Goal: Obtain resource: Download file/media

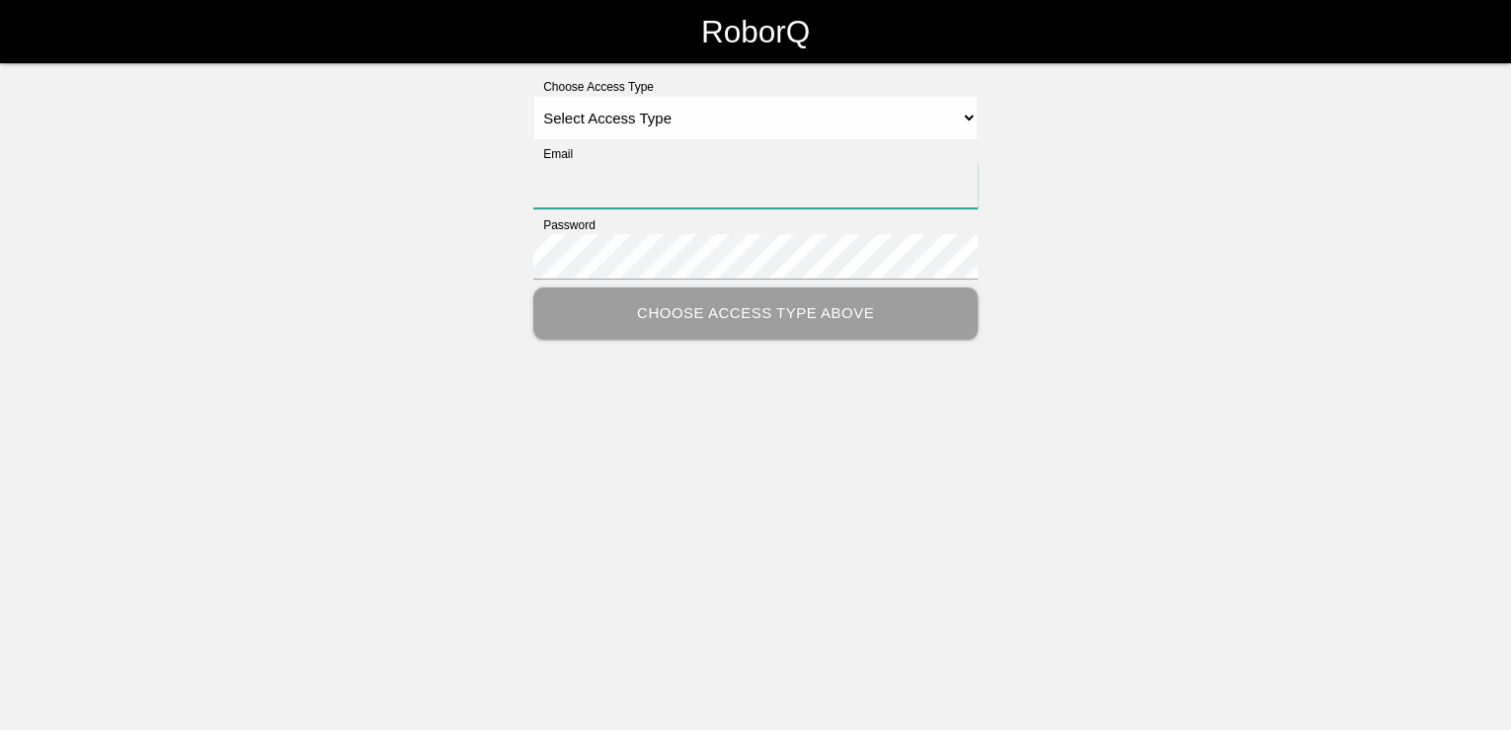
type input "[PERSON_NAME][EMAIL_ADDRESS][PERSON_NAME][DOMAIN_NAME]"
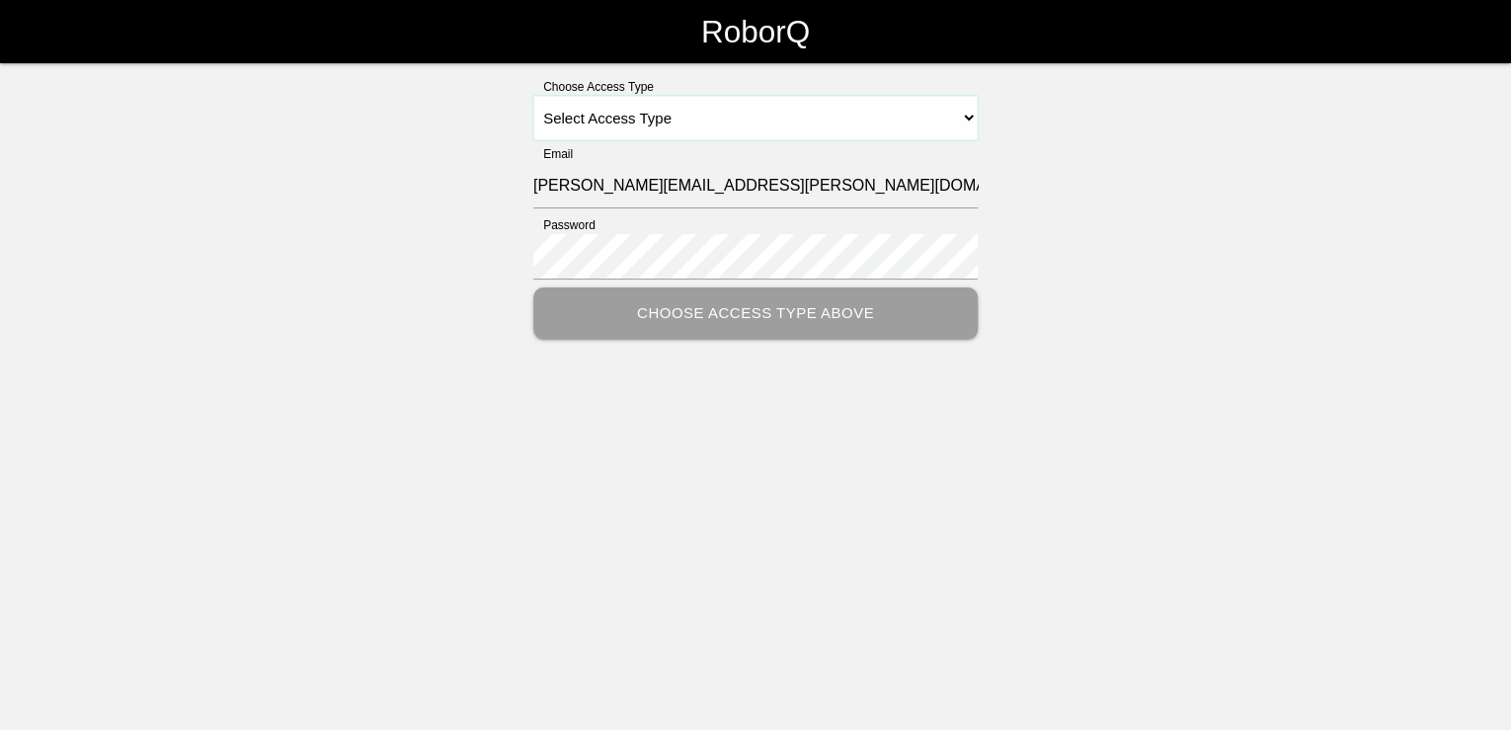
click at [970, 122] on select "Select Access Type Admin Customer Supervisor Worker" at bounding box center [755, 118] width 444 height 44
select select "Customer"
click at [533, 96] on select "Select Access Type Admin Customer Supervisor Worker" at bounding box center [755, 118] width 444 height 44
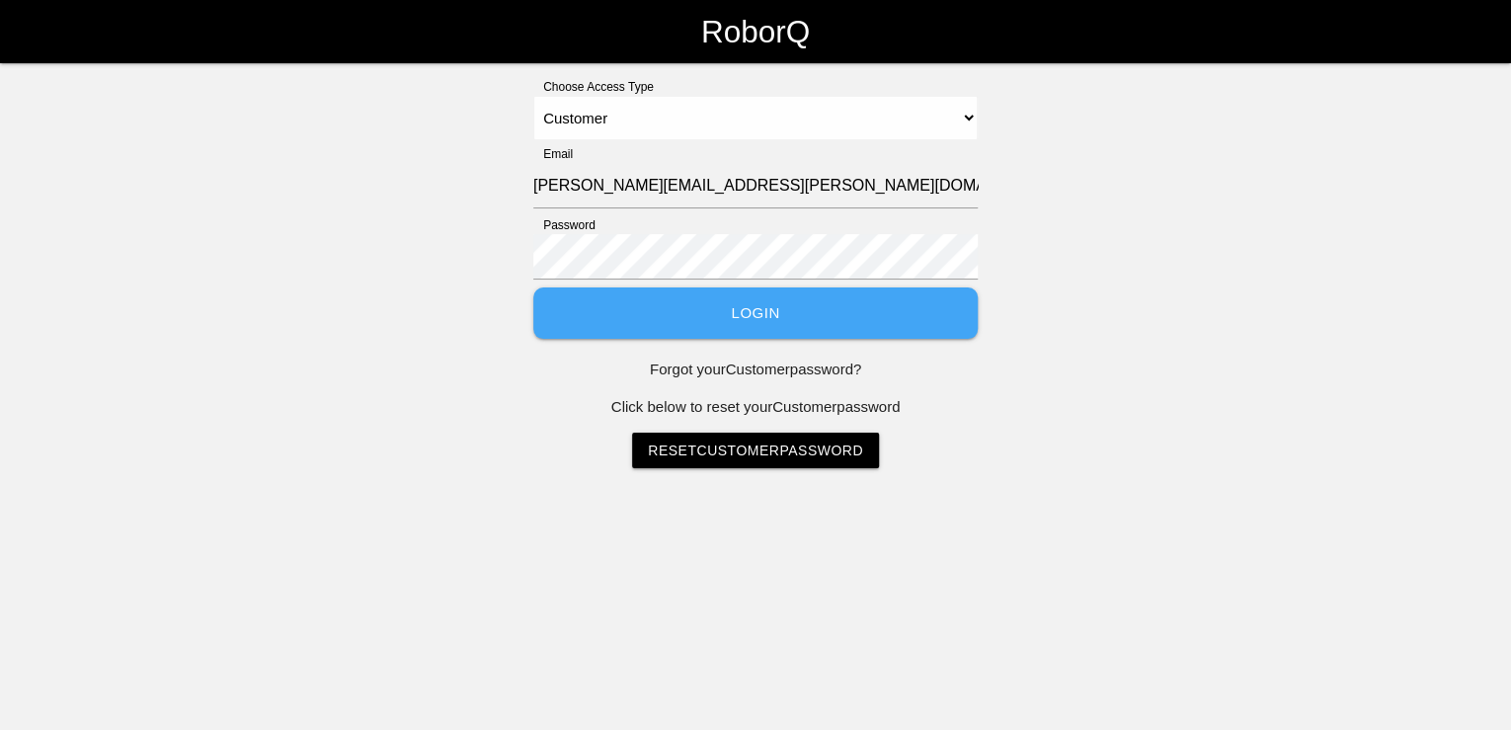
click at [746, 316] on button "Login" at bounding box center [755, 313] width 444 height 52
click at [747, 319] on button "Login" at bounding box center [755, 313] width 444 height 52
click at [754, 317] on button "Login" at bounding box center [755, 313] width 444 height 52
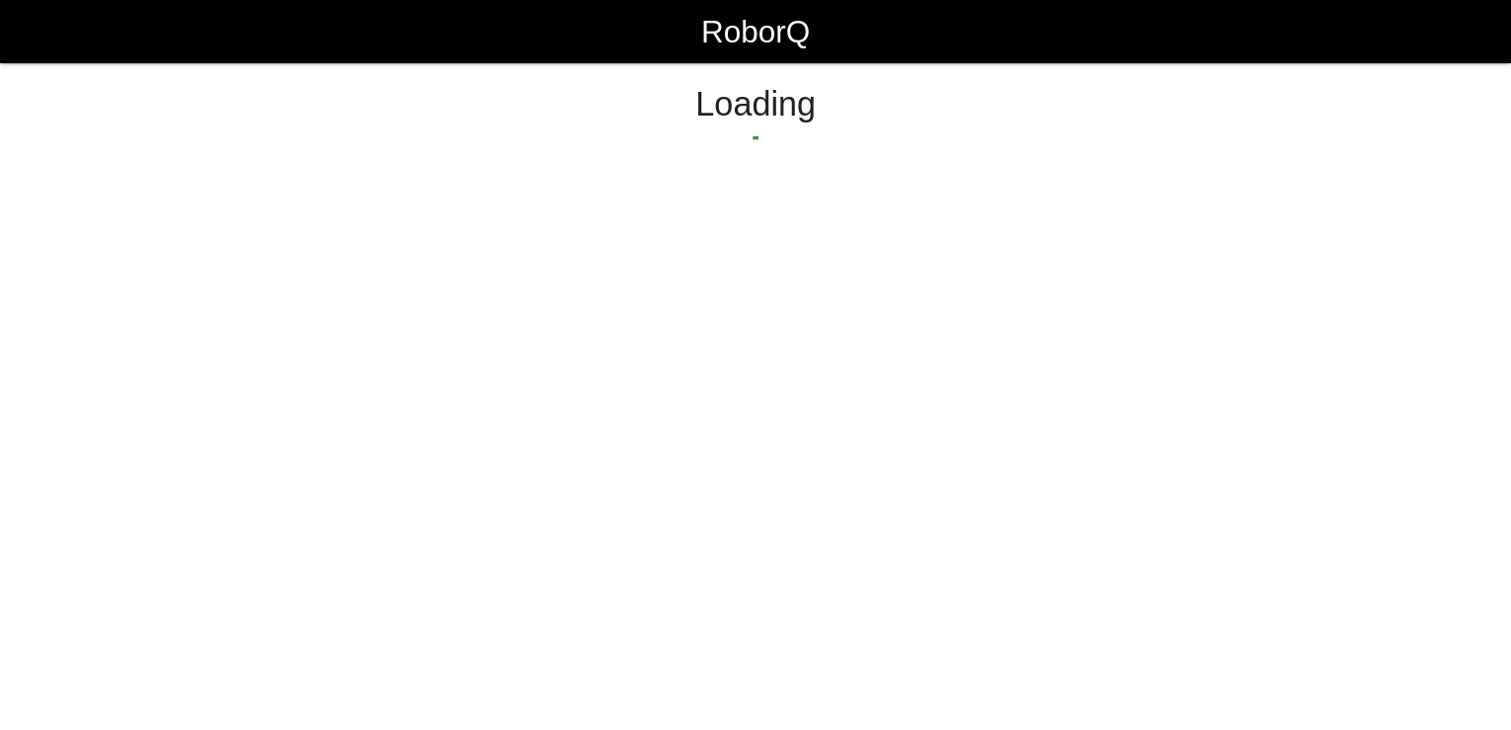
select select "Customer"
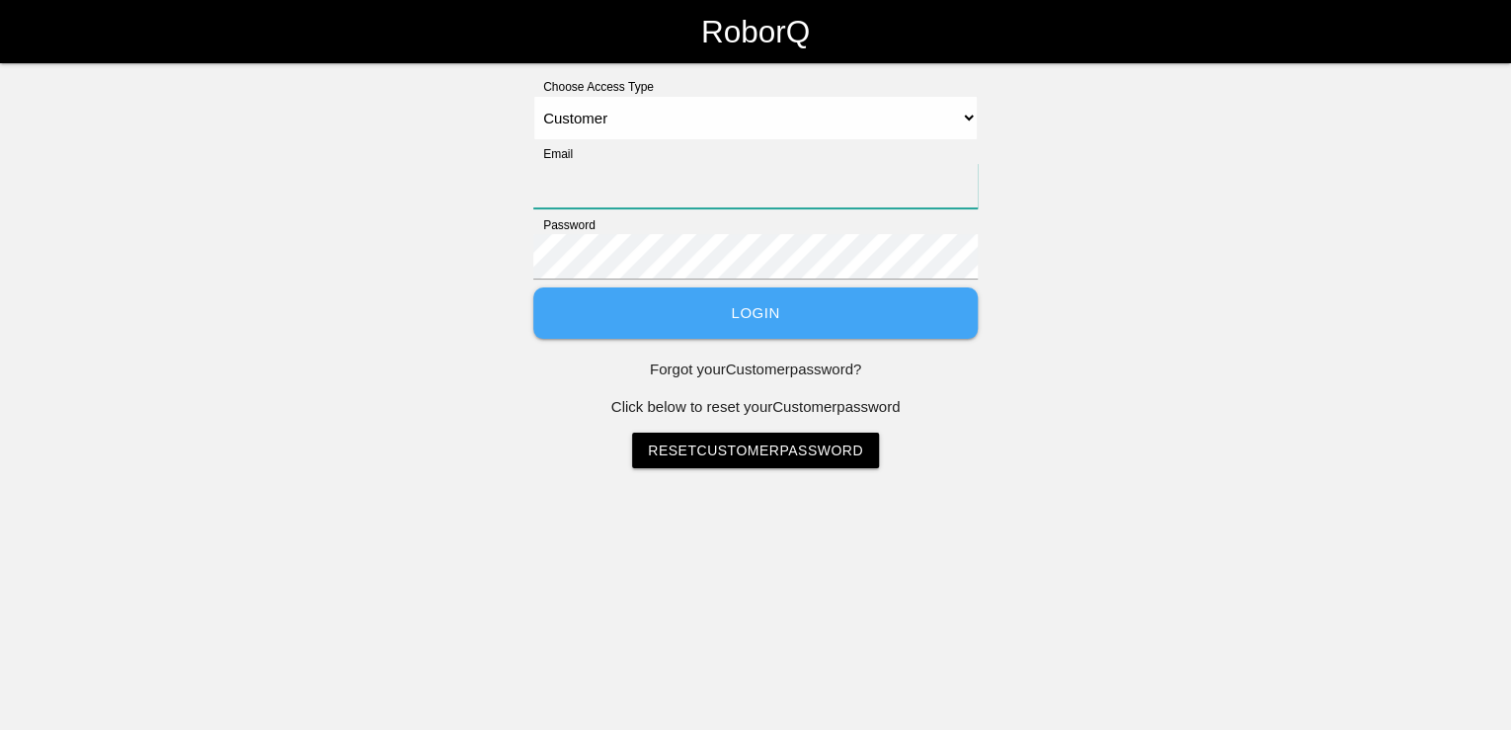
type input "[PERSON_NAME][EMAIL_ADDRESS][PERSON_NAME][DOMAIN_NAME]"
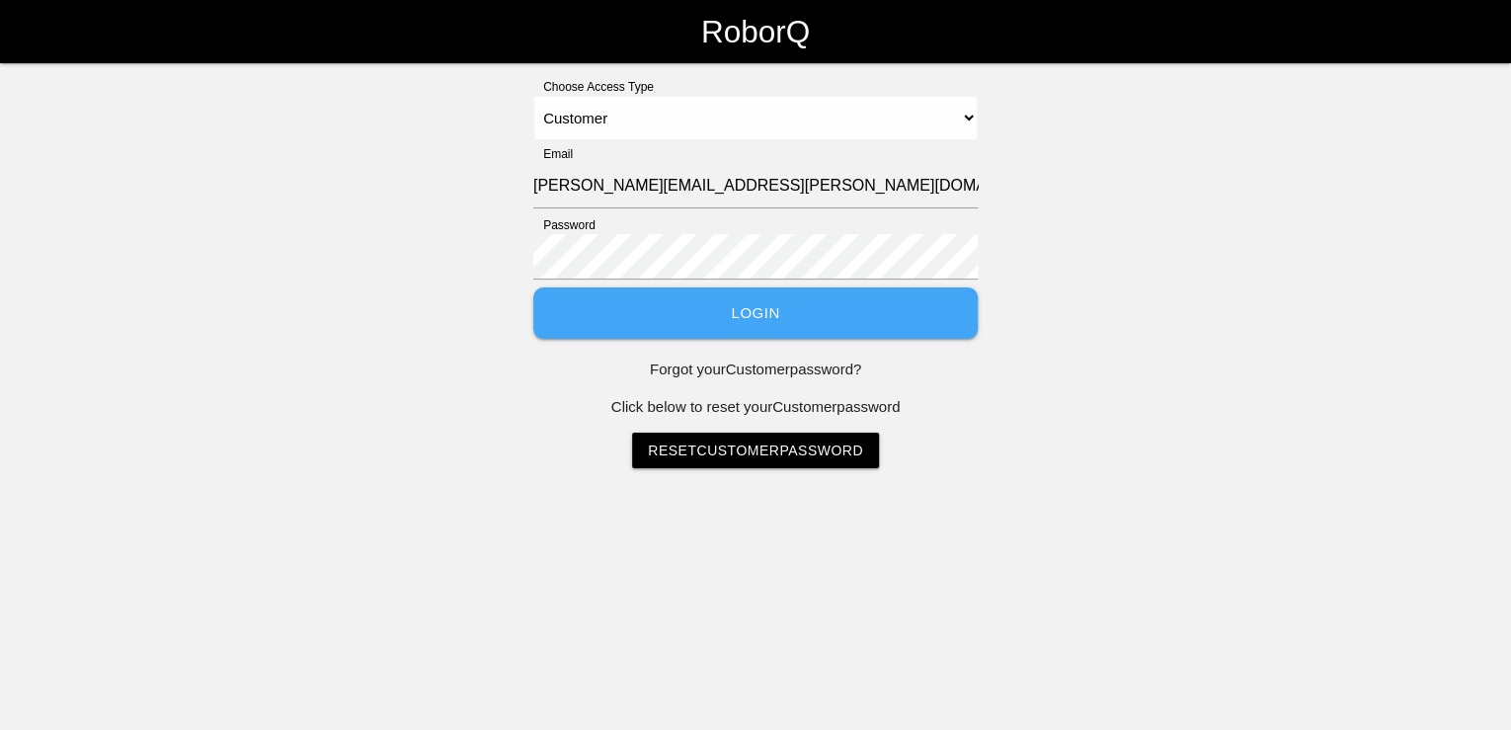
click at [767, 312] on button "Login" at bounding box center [755, 313] width 444 height 52
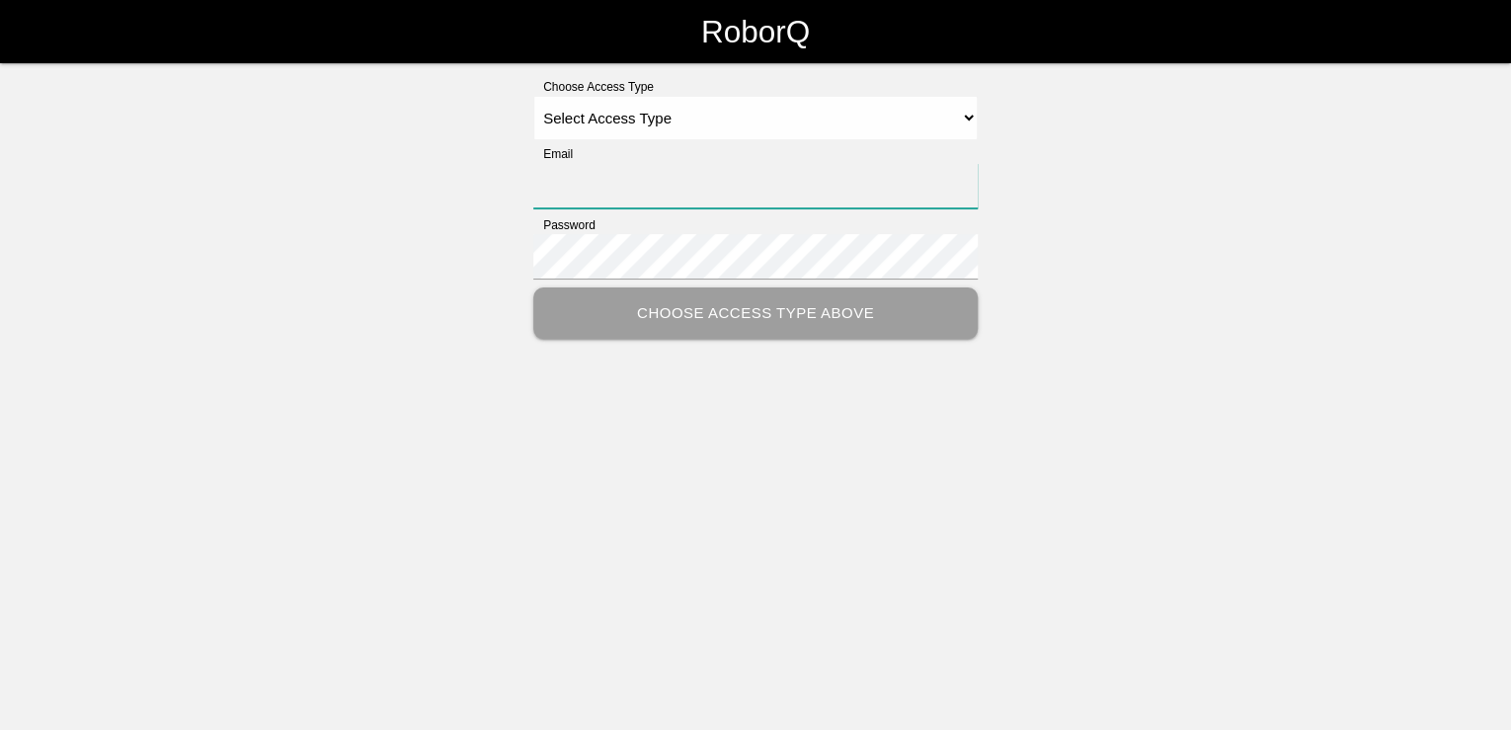
type input "[PERSON_NAME][EMAIL_ADDRESS][PERSON_NAME][DOMAIN_NAME]"
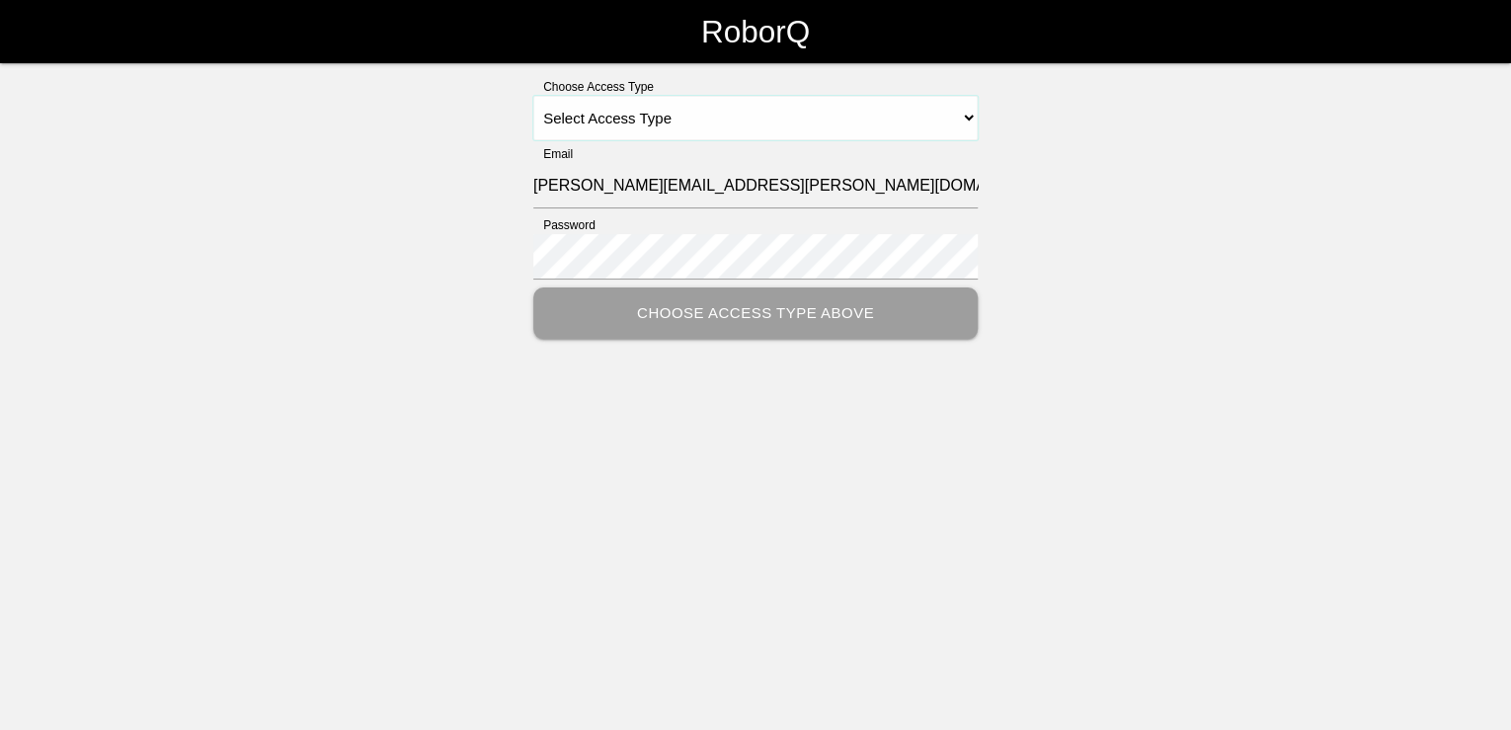
click at [968, 115] on select "Select Access Type Admin Customer Supervisor Worker" at bounding box center [755, 118] width 444 height 44
select select "Customer"
click at [533, 96] on select "Select Access Type Admin Customer Supervisor Worker" at bounding box center [755, 118] width 444 height 44
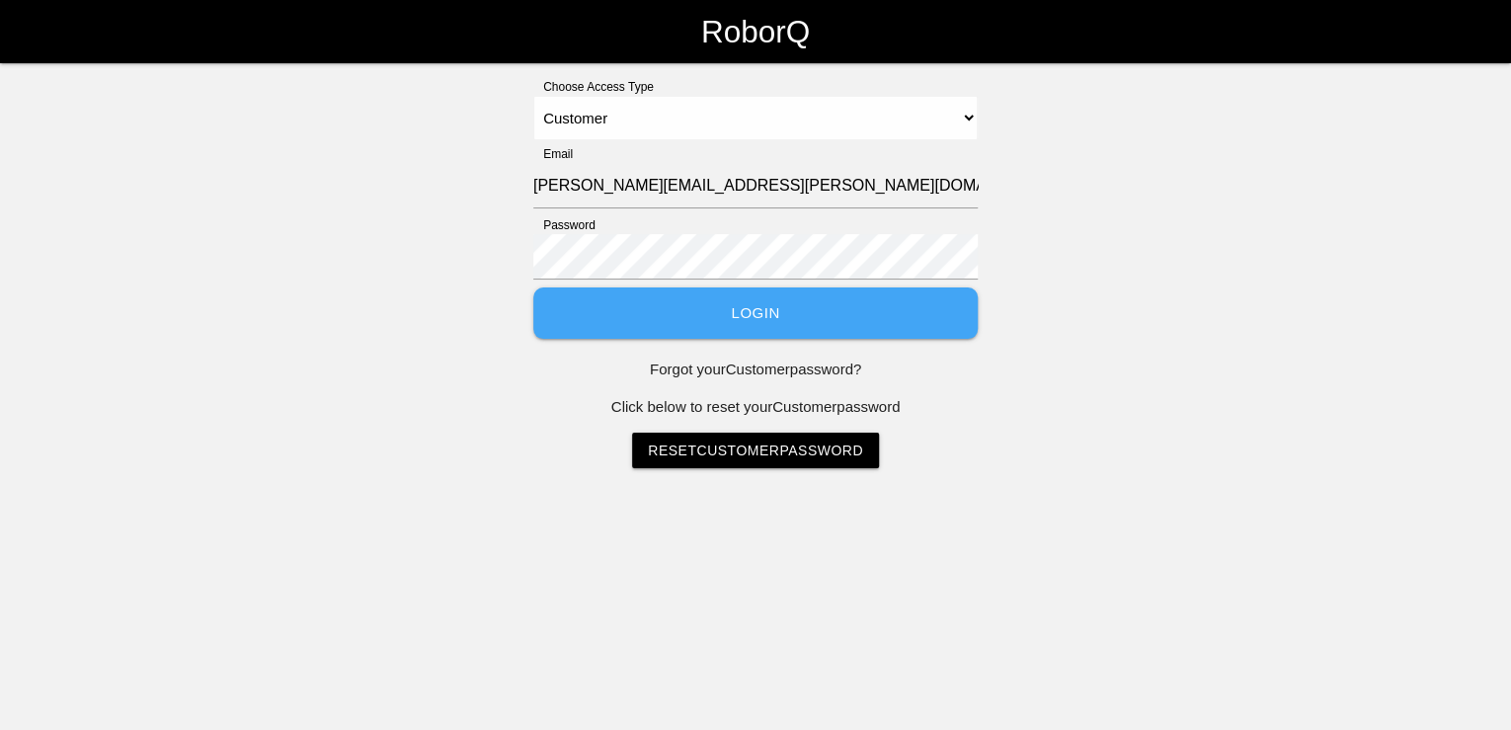
click at [752, 324] on button "Login" at bounding box center [755, 313] width 444 height 52
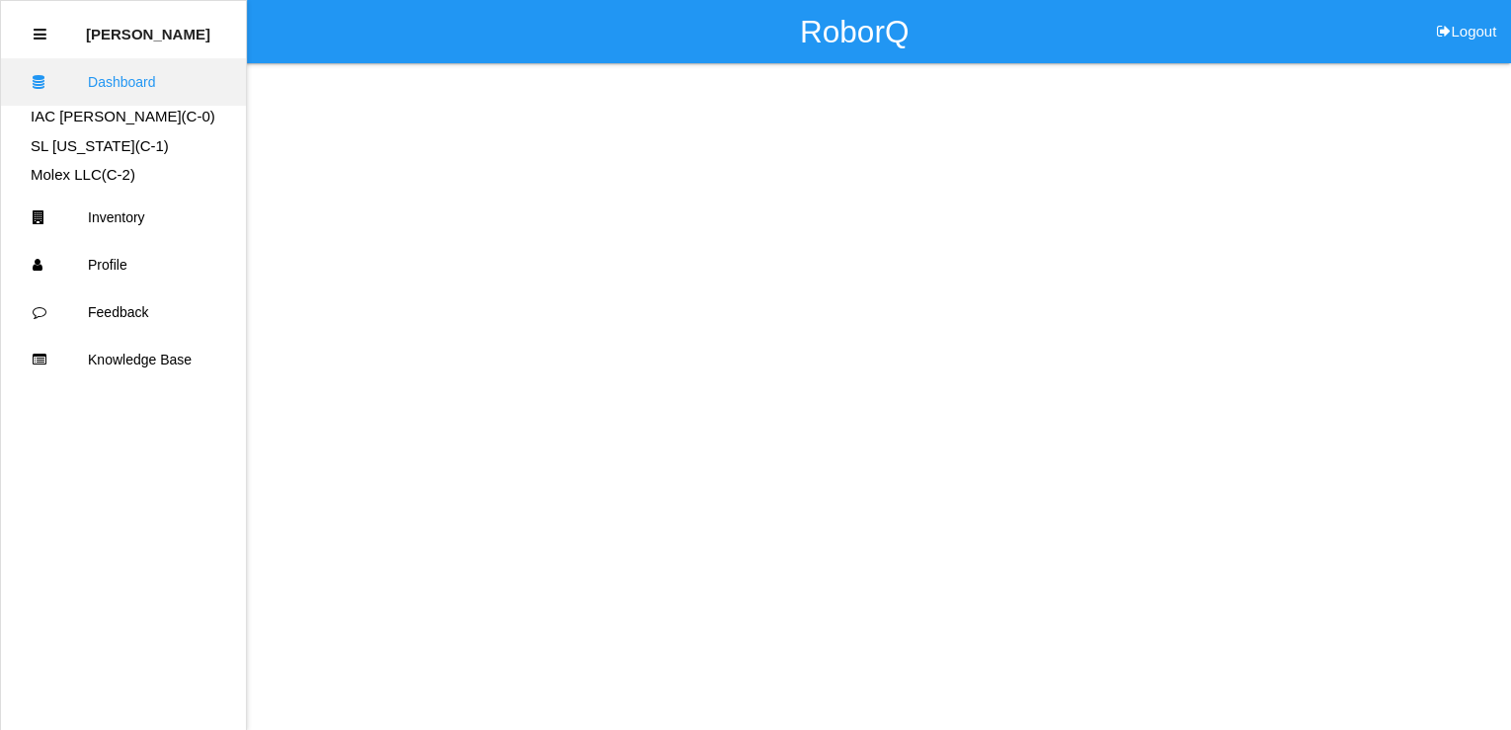
click at [130, 90] on link "Dashboard" at bounding box center [123, 81] width 245 height 47
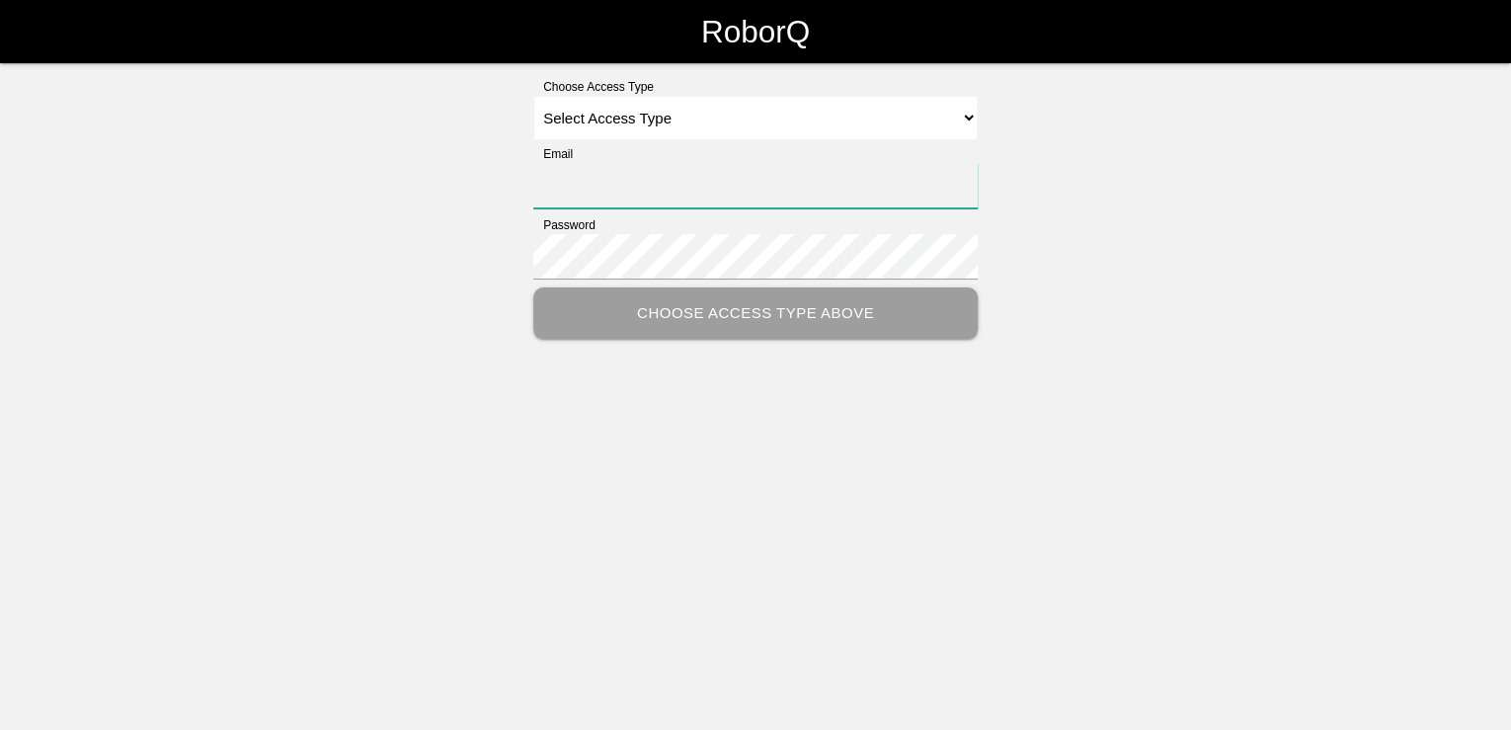
type input "[PERSON_NAME][EMAIL_ADDRESS][PERSON_NAME][DOMAIN_NAME]"
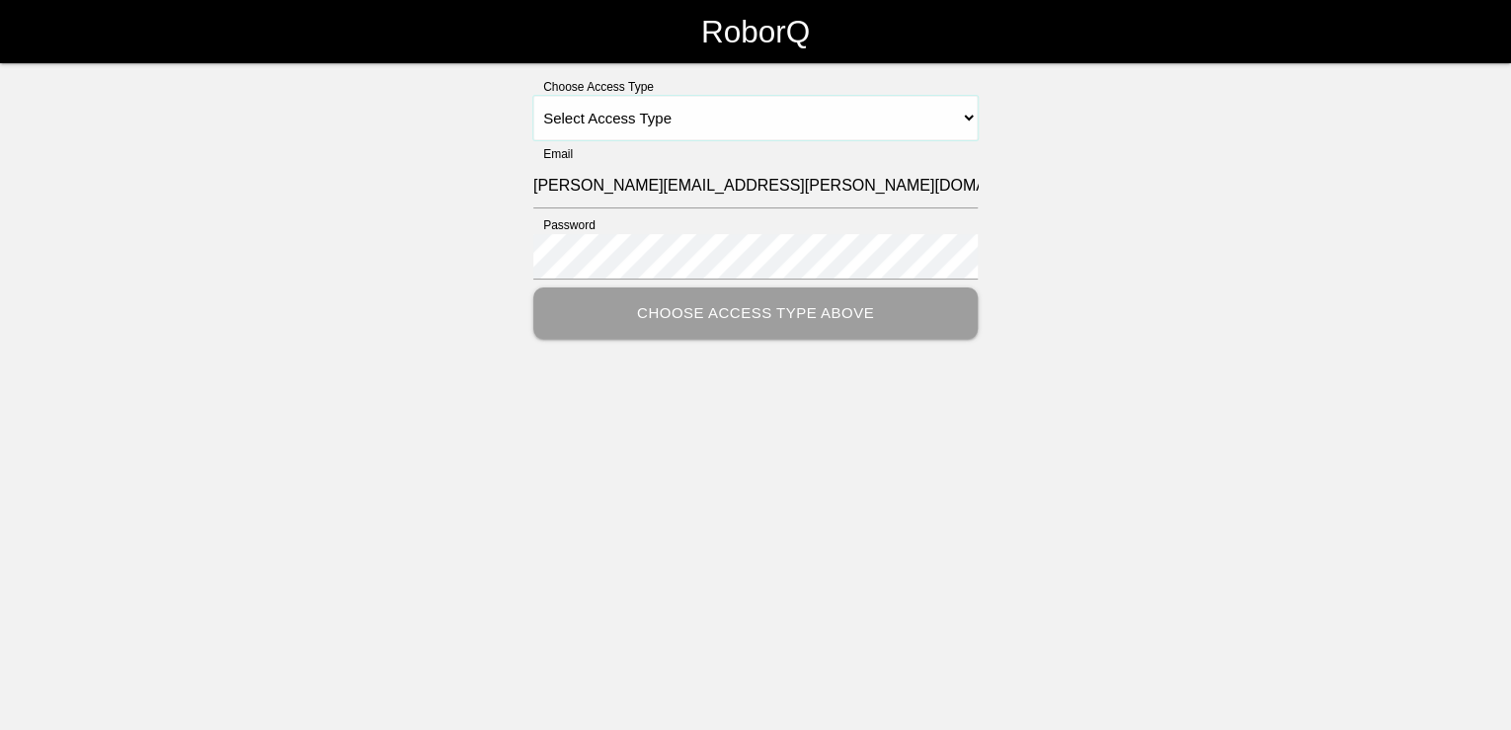
click at [975, 118] on select "Select Access Type Admin Customer Supervisor Worker" at bounding box center [755, 118] width 444 height 44
select select "Customer"
click at [533, 96] on select "Select Access Type Admin Customer Supervisor Worker" at bounding box center [755, 118] width 444 height 44
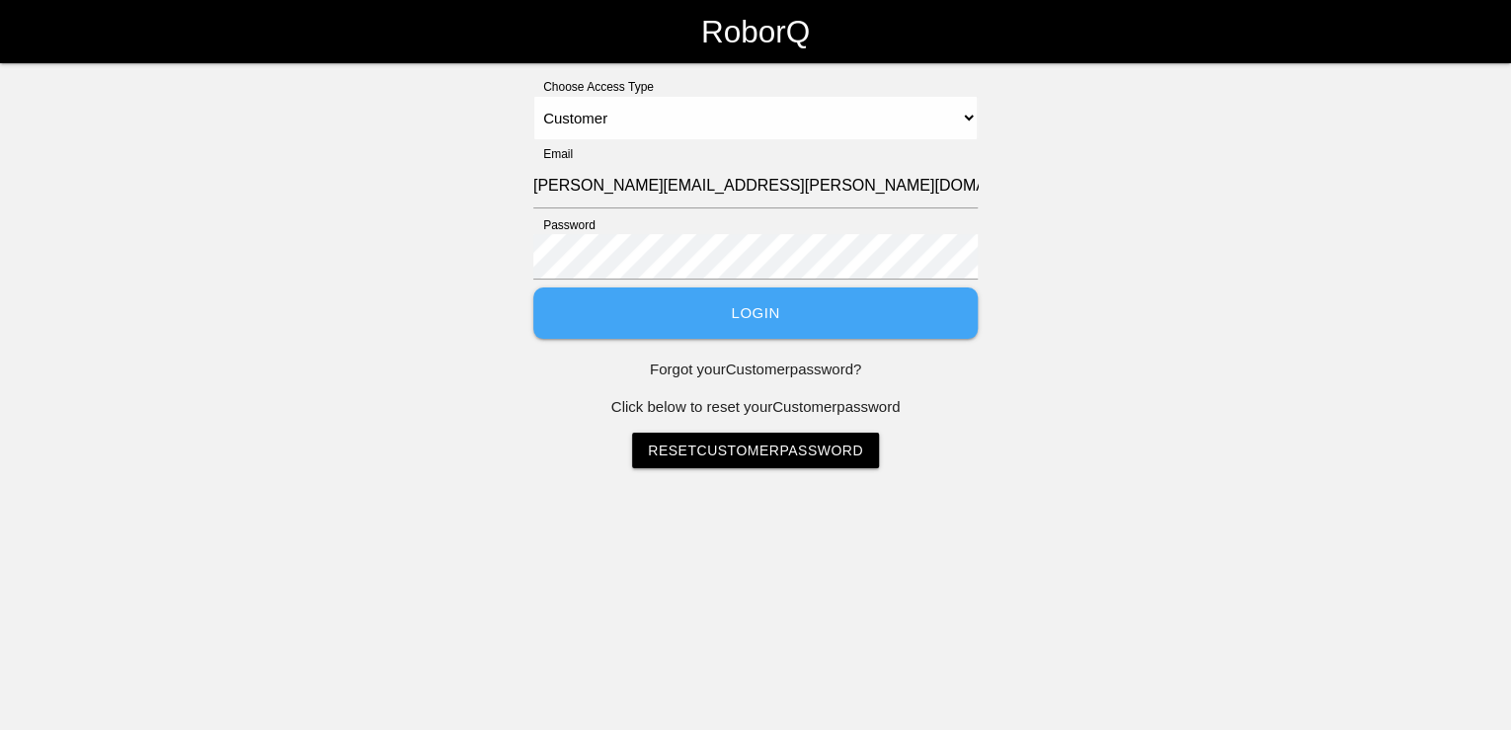
click at [778, 314] on button "Login" at bounding box center [755, 313] width 444 height 52
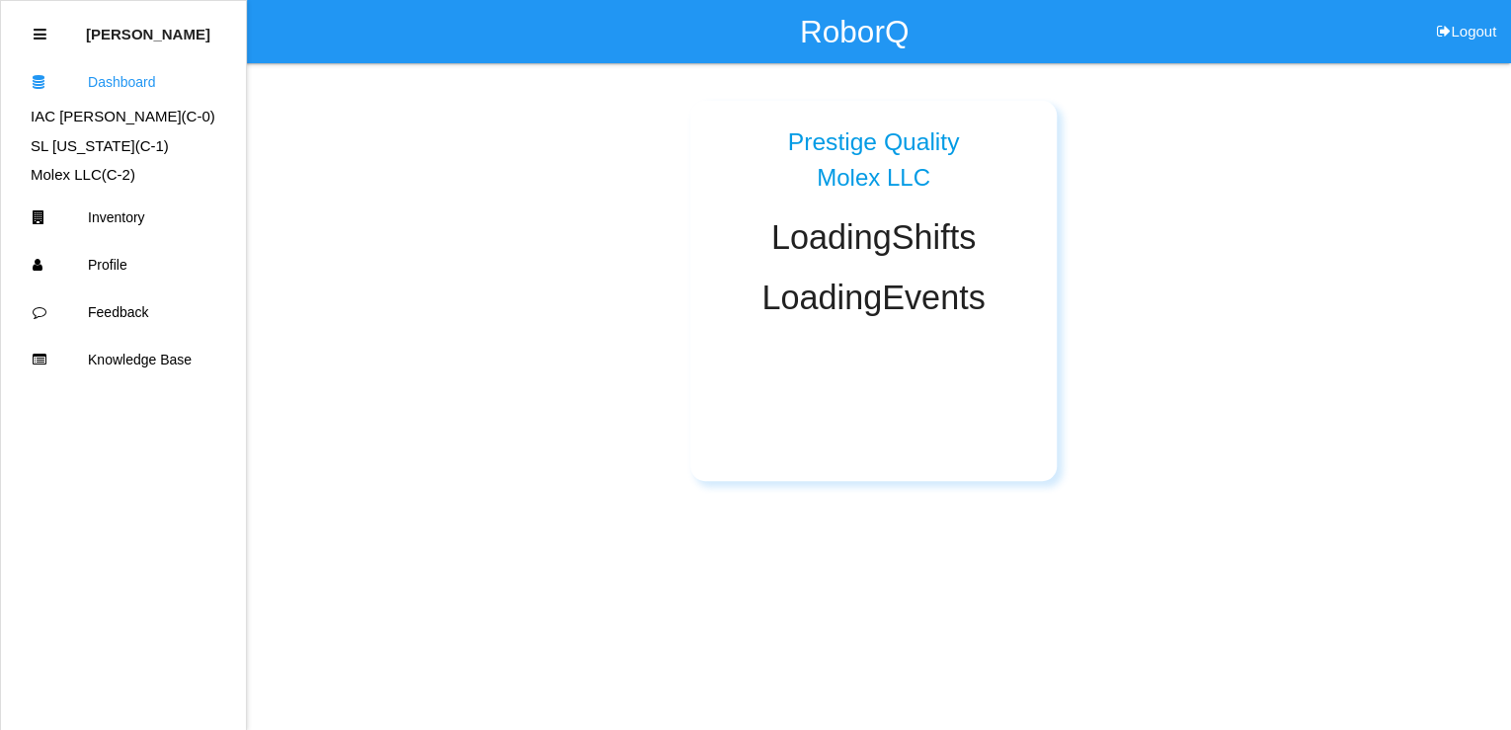
click at [860, 395] on div "Prestige Quality Molex LLC Loading Shifts Loading Events" at bounding box center [873, 291] width 366 height 380
click at [520, 417] on div "Prestige Quality IAC [PERSON_NAME] Prestige Quality SL [US_STATE] Prestige Qual…" at bounding box center [873, 283] width 1154 height 395
drag, startPoint x: 669, startPoint y: 405, endPoint x: 1142, endPoint y: 384, distance: 473.4
click at [1142, 384] on div "Prestige Quality IAC [PERSON_NAME] Prestige Quality SL [US_STATE] Prestige Qual…" at bounding box center [873, 283] width 1154 height 395
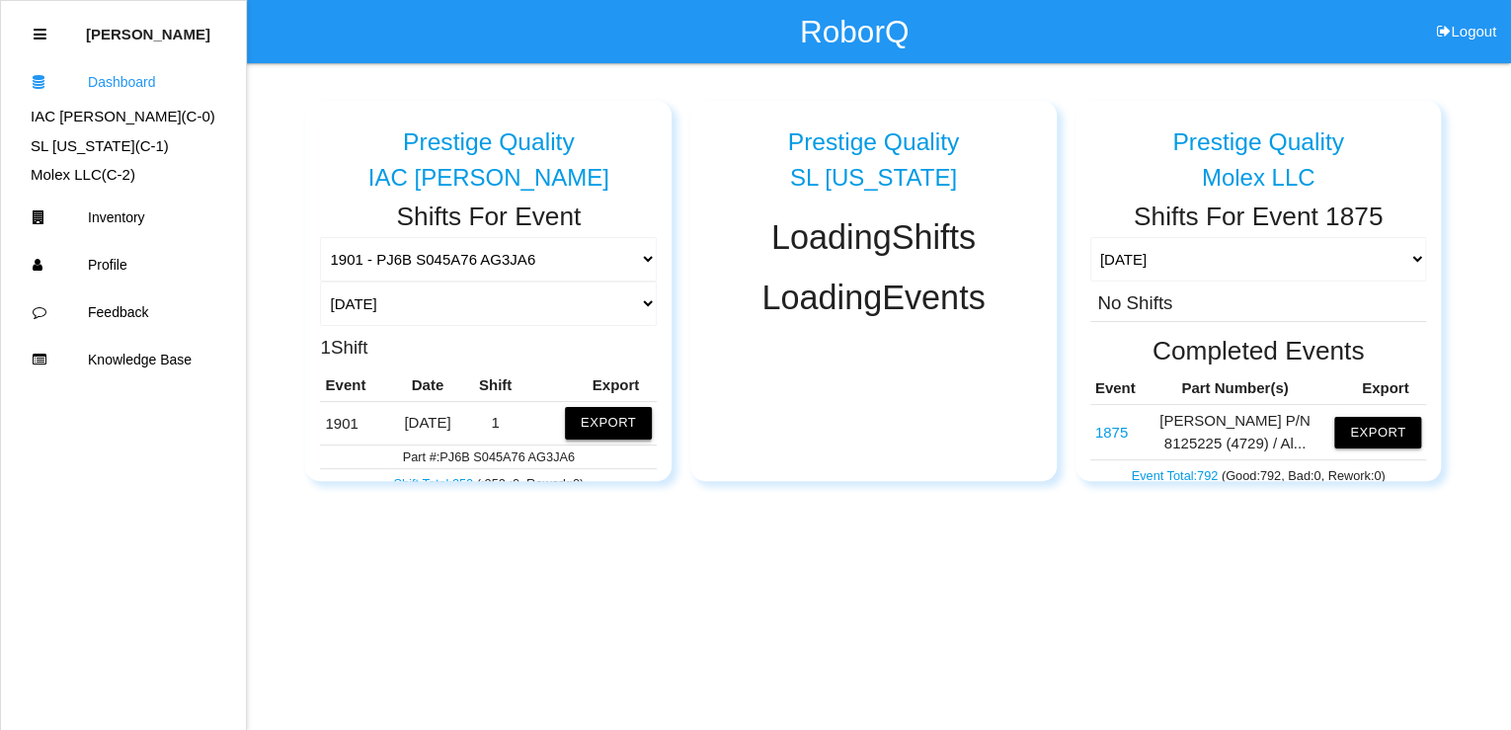
click at [596, 424] on button "Export" at bounding box center [608, 423] width 87 height 32
click at [580, 419] on button "Excel" at bounding box center [590, 418] width 37 height 17
click at [585, 423] on button "Excel" at bounding box center [590, 418] width 37 height 17
click at [1394, 120] on div "Prestige Quality" at bounding box center [1258, 139] width 337 height 52
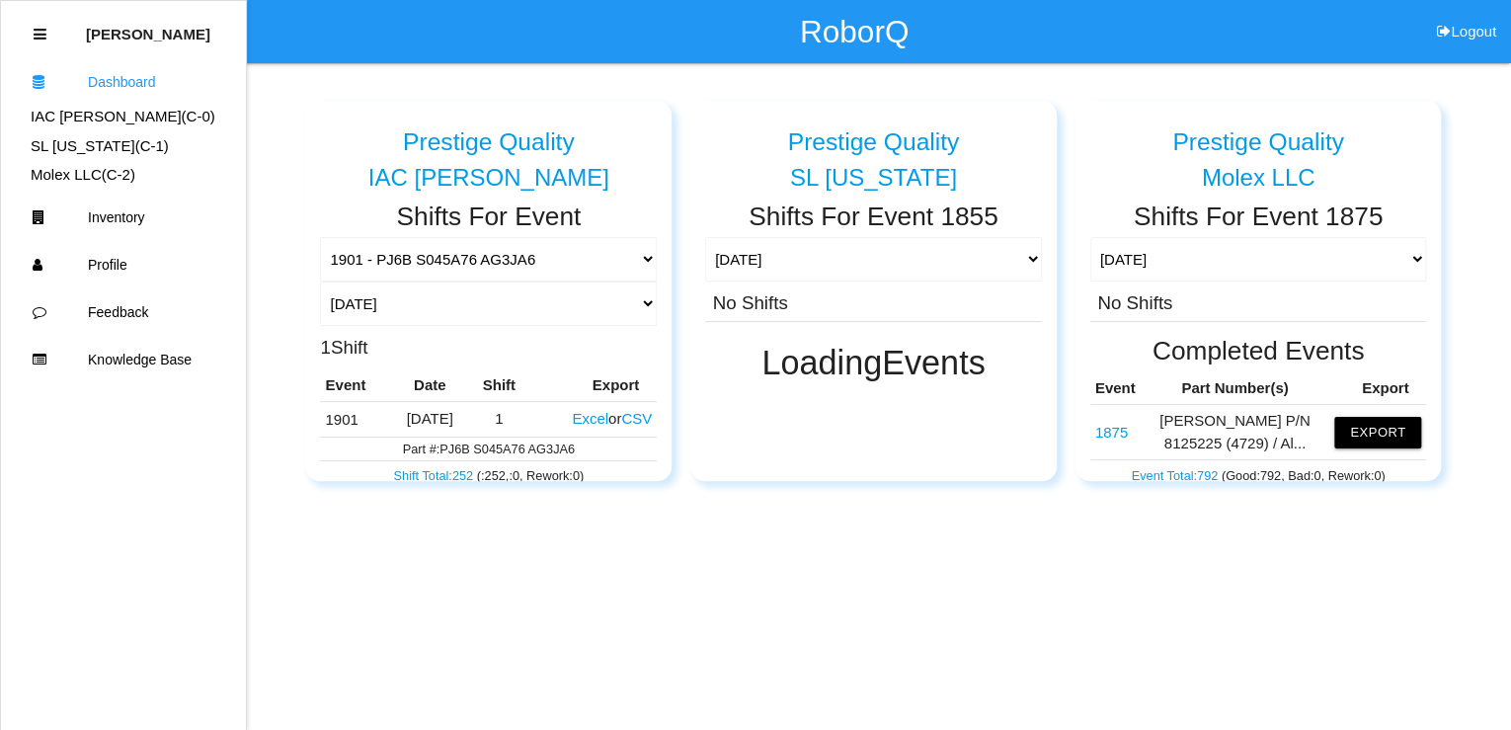
click at [575, 419] on button "Excel" at bounding box center [590, 418] width 37 height 17
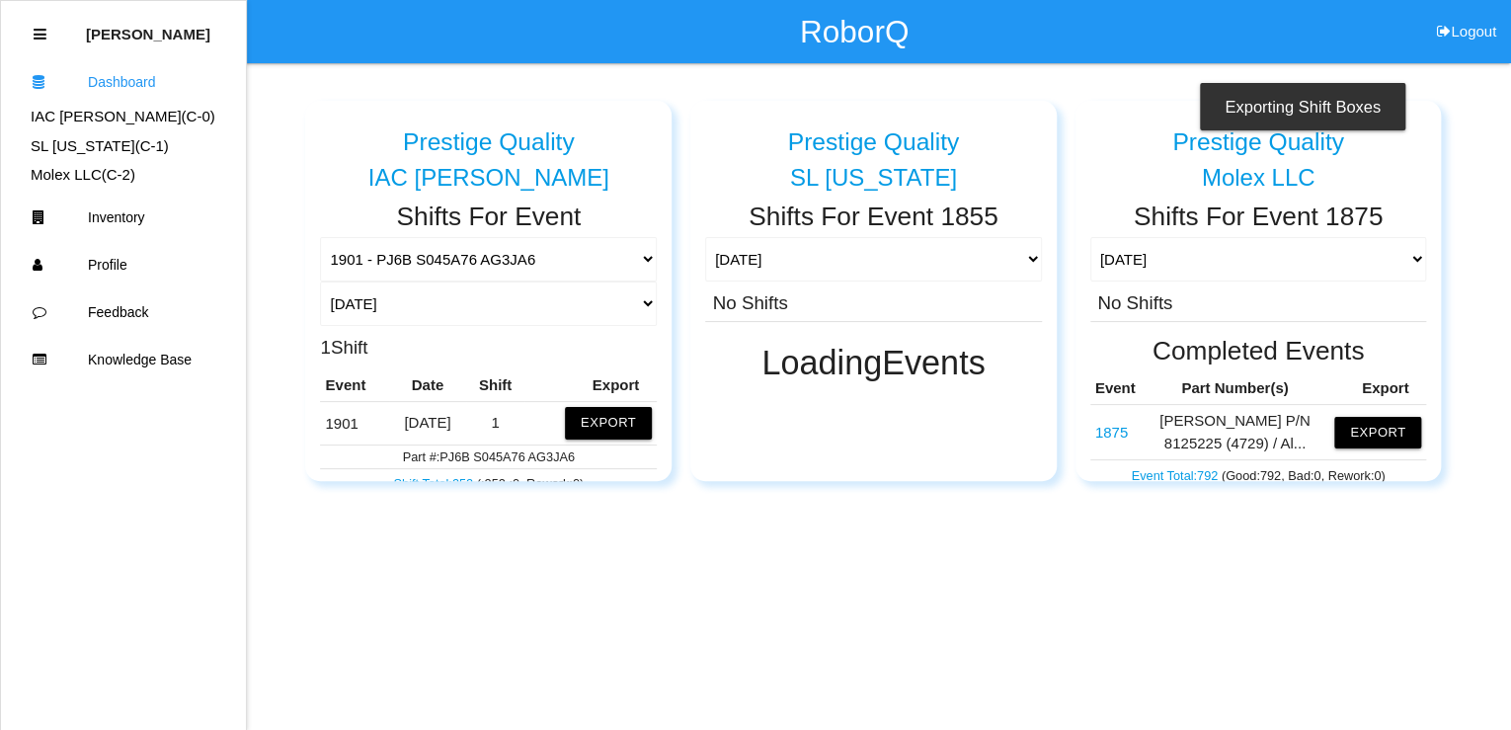
click at [1267, 96] on div "Exporting Shift Boxes" at bounding box center [1302, 106] width 205 height 47
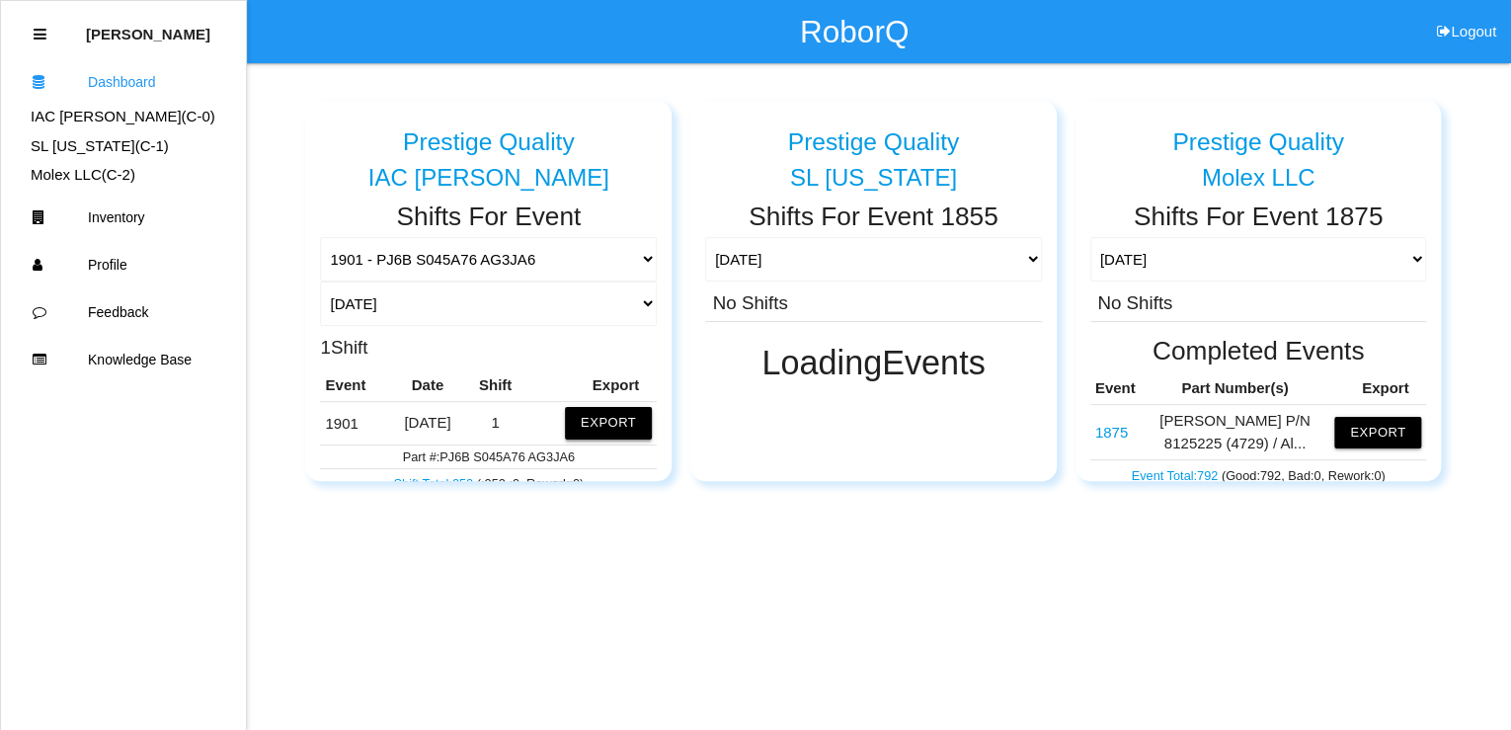
click at [587, 419] on button "Export" at bounding box center [608, 423] width 87 height 32
click at [572, 421] on button "Excel" at bounding box center [590, 418] width 37 height 17
click at [340, 423] on td "1901" at bounding box center [354, 423] width 68 height 42
click at [475, 390] on table "Event Date Shift Export 1901 [DATE] 1 Export Part #: PJ6B S045A76 AG3JA6 Shift …" at bounding box center [488, 432] width 337 height 126
drag, startPoint x: 475, startPoint y: 390, endPoint x: 451, endPoint y: 258, distance: 134.4
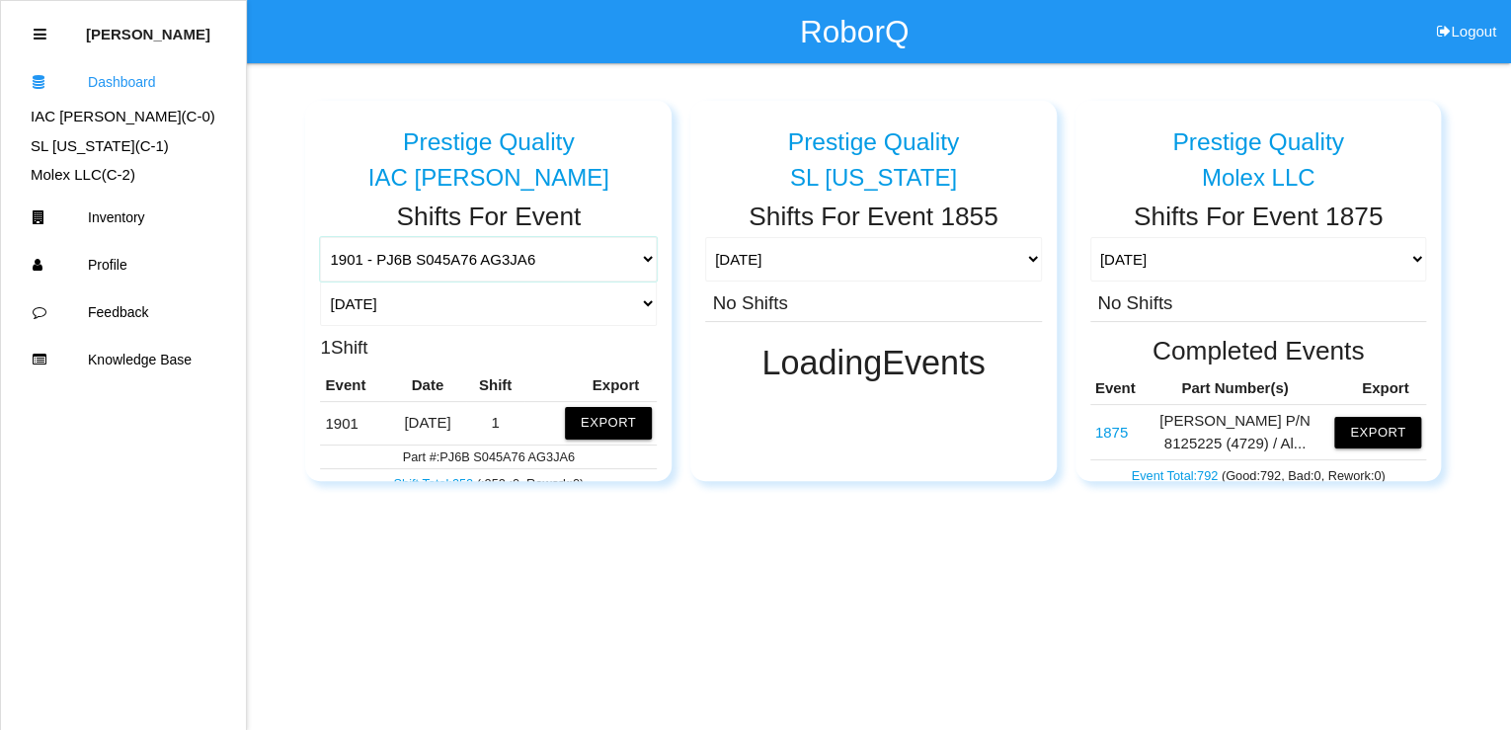
click at [451, 258] on select "1901 - PJ6B S045A76 AG3JA6 1681 - Wire Harnesses 1719 - 812BPBD, 812BPAD, 812BP…" at bounding box center [488, 259] width 337 height 44
click at [485, 265] on select "1901 - PJ6B S045A76 AG3JA6 1681 - Wire Harnesses 1719 - 812BPBD, 812BPAD, 812BP…" at bounding box center [488, 259] width 337 height 44
click at [492, 276] on select "1901 - PJ6B S045A76 AG3JA6 1681 - Wire Harnesses 1719 - 812BPBD, 812BPAD, 812BP…" at bounding box center [488, 259] width 337 height 44
click at [599, 428] on button "Export" at bounding box center [608, 423] width 87 height 32
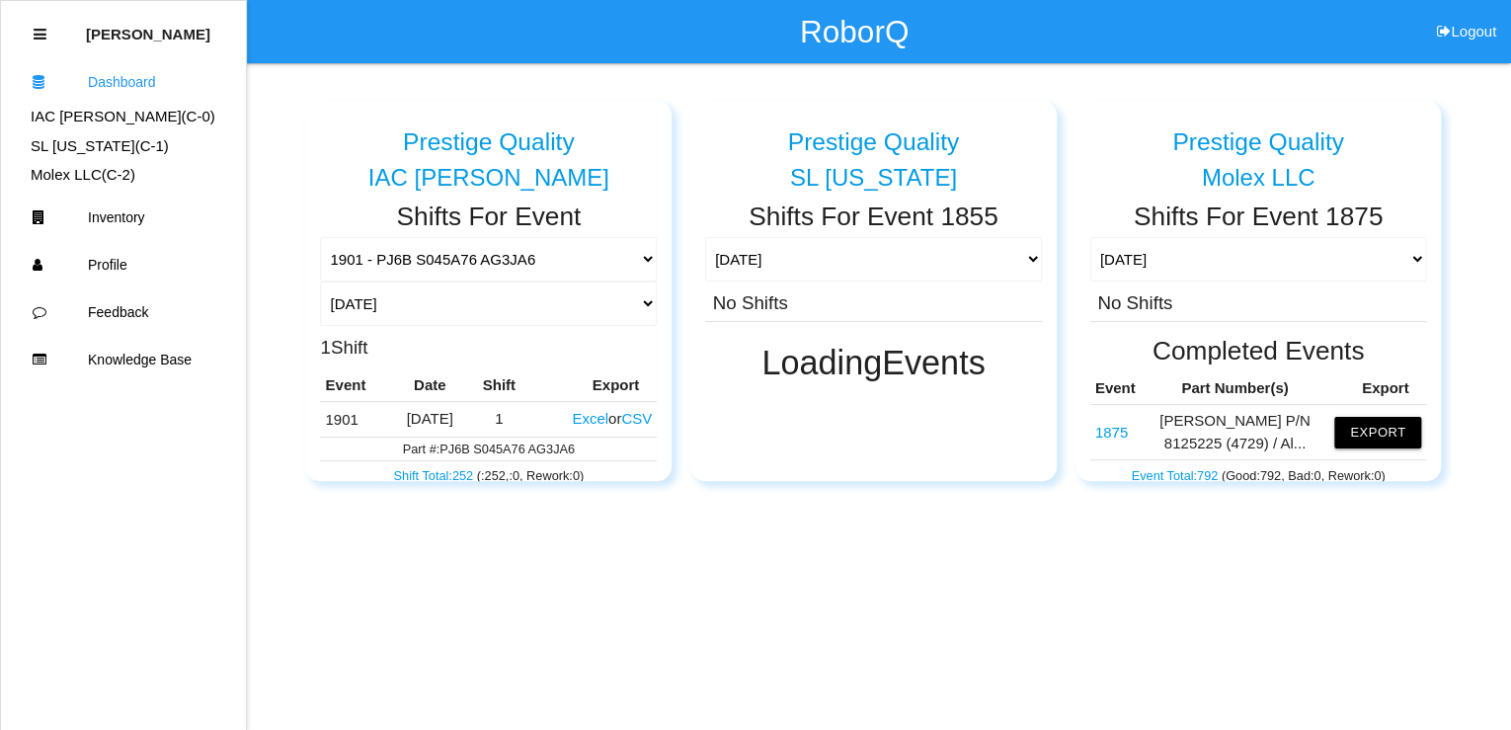
click at [572, 415] on button "Excel" at bounding box center [590, 418] width 37 height 17
click at [589, 427] on button "Export" at bounding box center [608, 423] width 87 height 32
click at [572, 415] on button "Excel" at bounding box center [590, 418] width 37 height 17
click at [421, 260] on select "1901 - PJ6B S045A76 AG3JA6 1681 - Wire Harnesses 1719 - 812BPBD, 812BPAD, 812BP…" at bounding box center [488, 259] width 337 height 44
click at [320, 237] on select "1901 - PJ6B S045A76 AG3JA6 1681 - Wire Harnesses 1719 - 812BPBD, 812BPAD, 812BP…" at bounding box center [488, 259] width 337 height 44
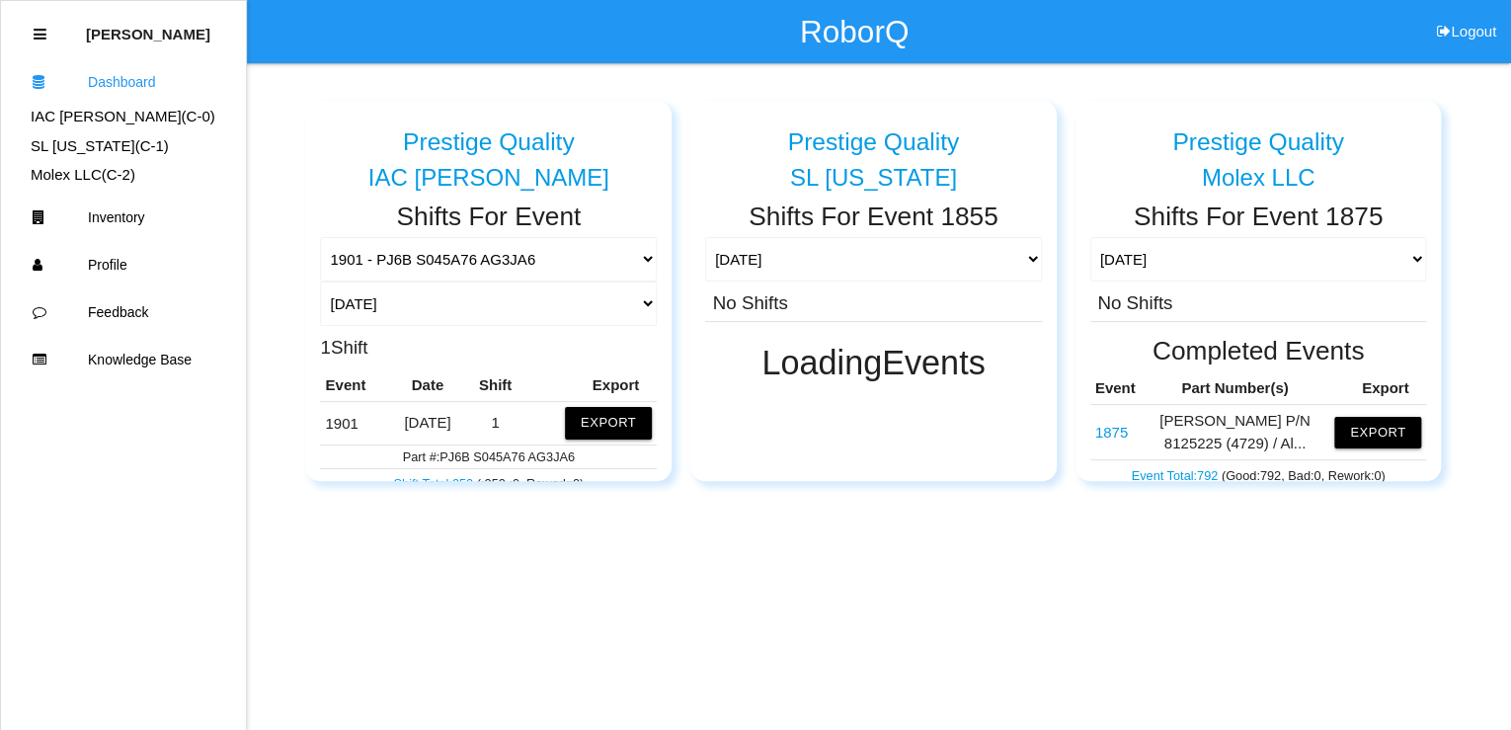
drag, startPoint x: 594, startPoint y: 423, endPoint x: 604, endPoint y: 435, distance: 16.2
click at [594, 423] on button "Export" at bounding box center [608, 423] width 87 height 32
click at [573, 419] on button "Excel" at bounding box center [590, 418] width 37 height 17
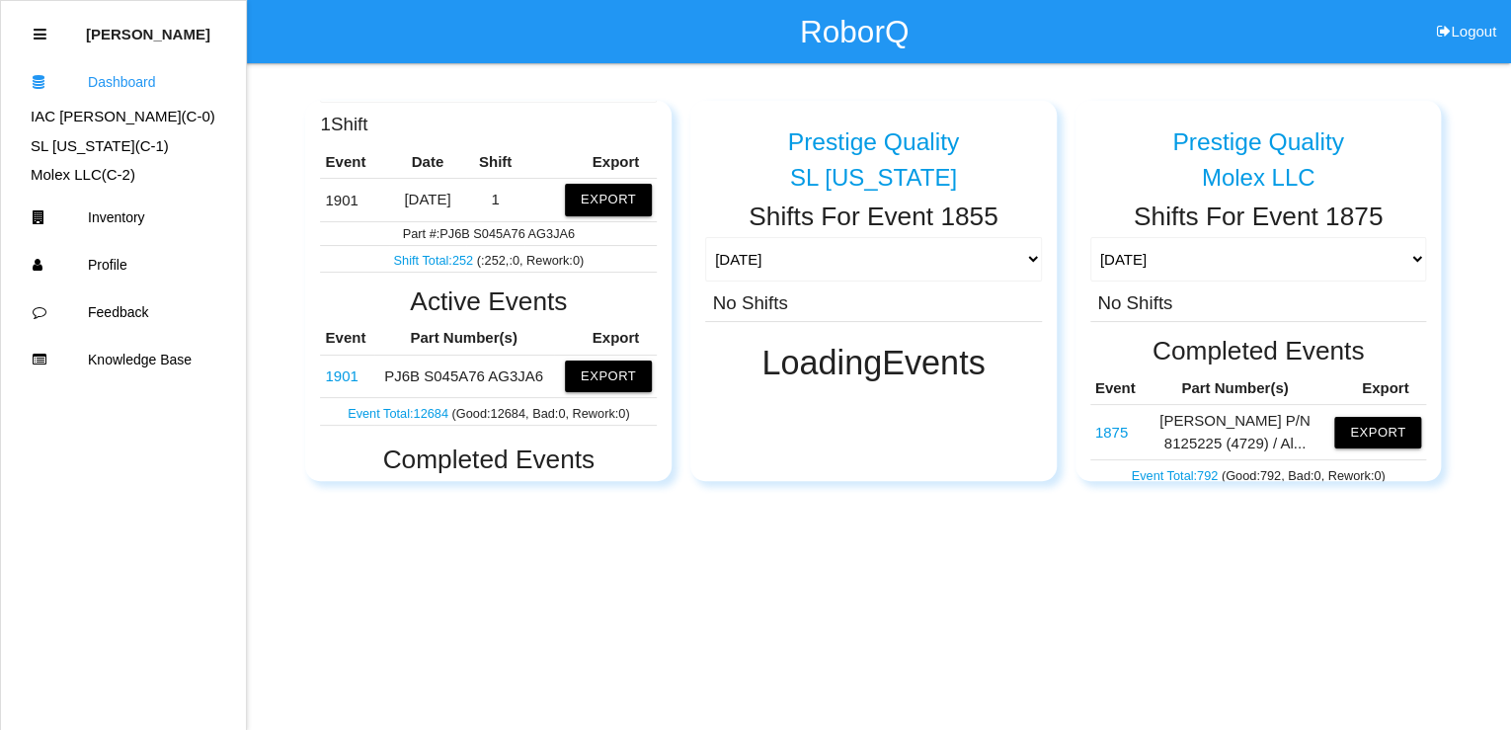
scroll to position [237, 0]
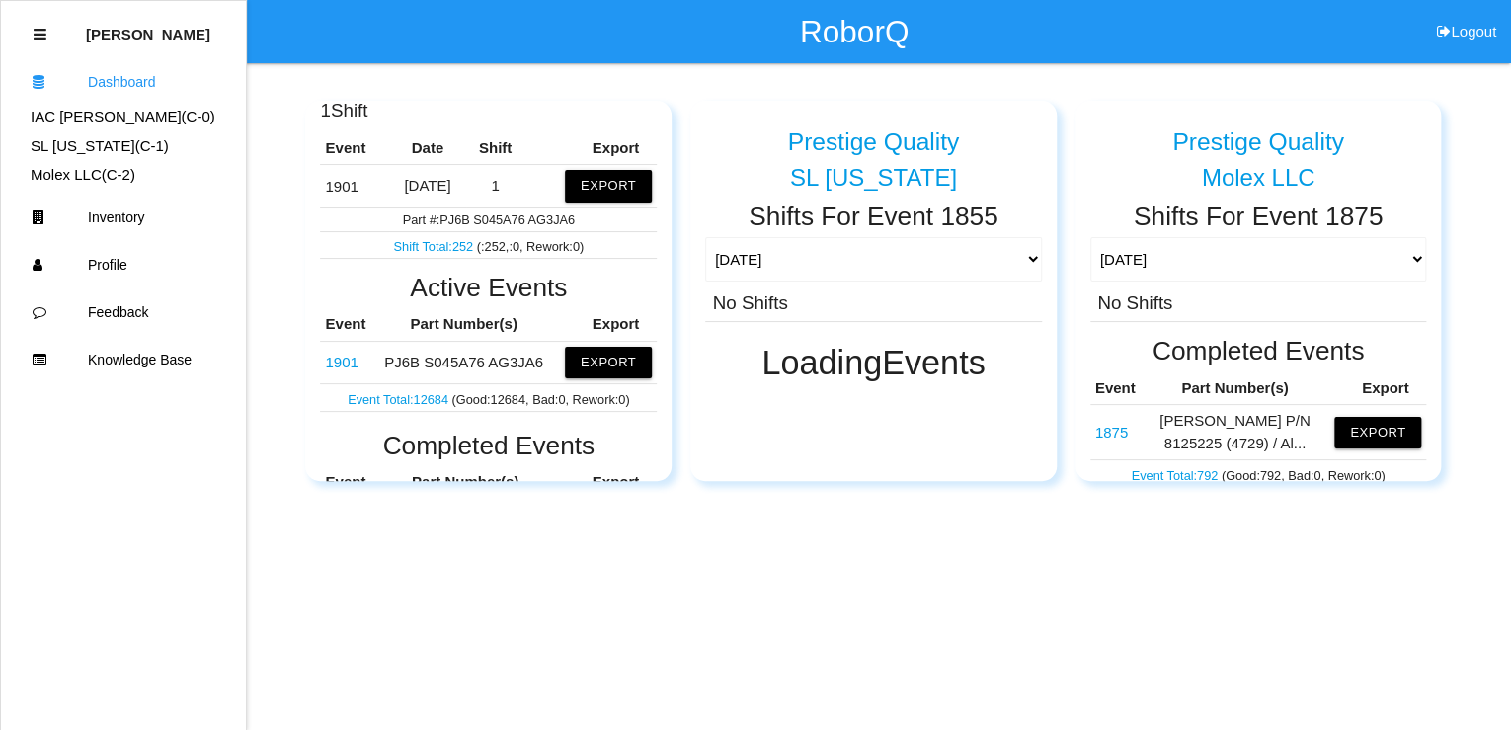
click at [339, 361] on link "1901" at bounding box center [341, 361] width 33 height 17
